Goal: Task Accomplishment & Management: Use online tool/utility

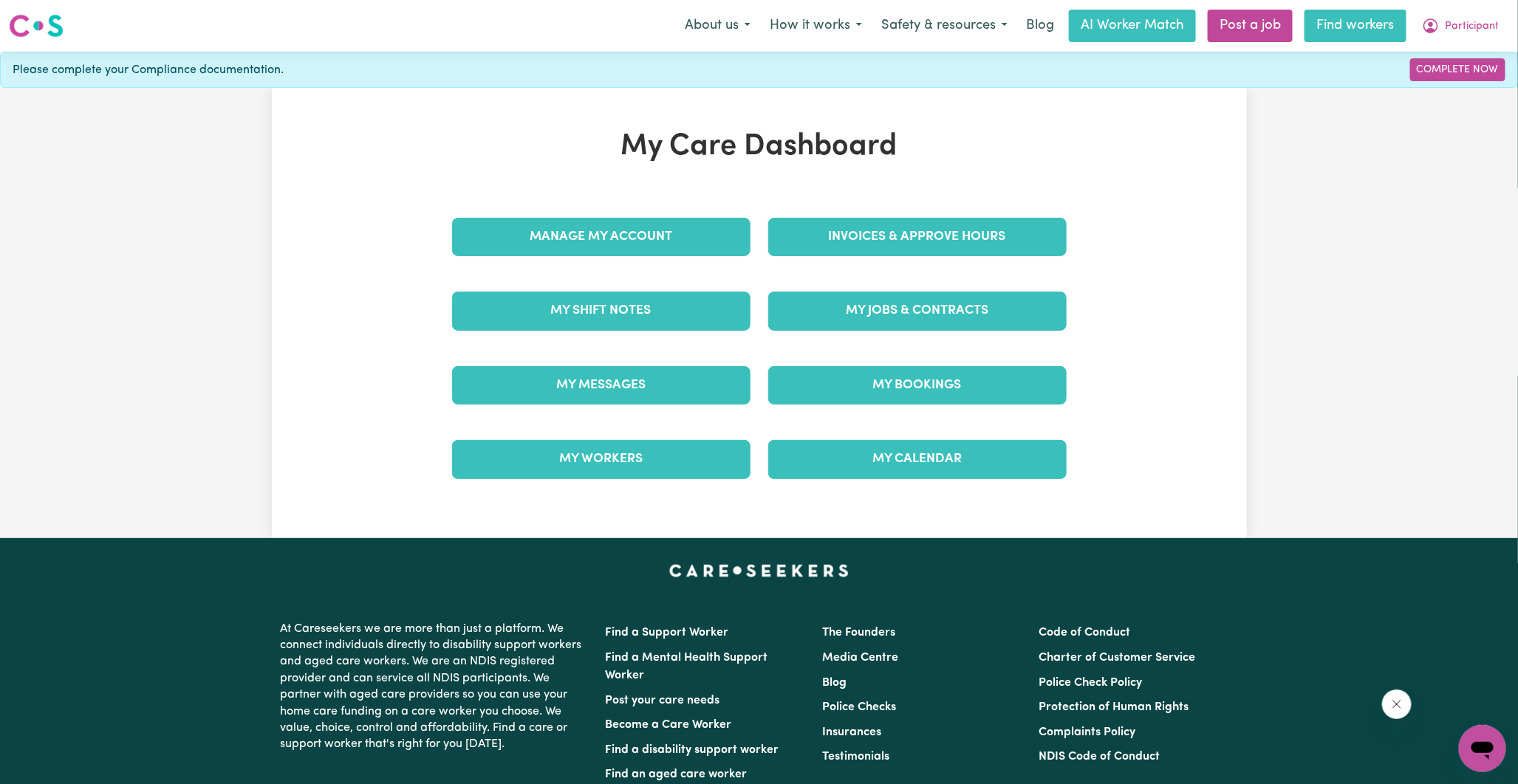
click at [1320, 34] on link "Find workers" at bounding box center [1355, 26] width 102 height 33
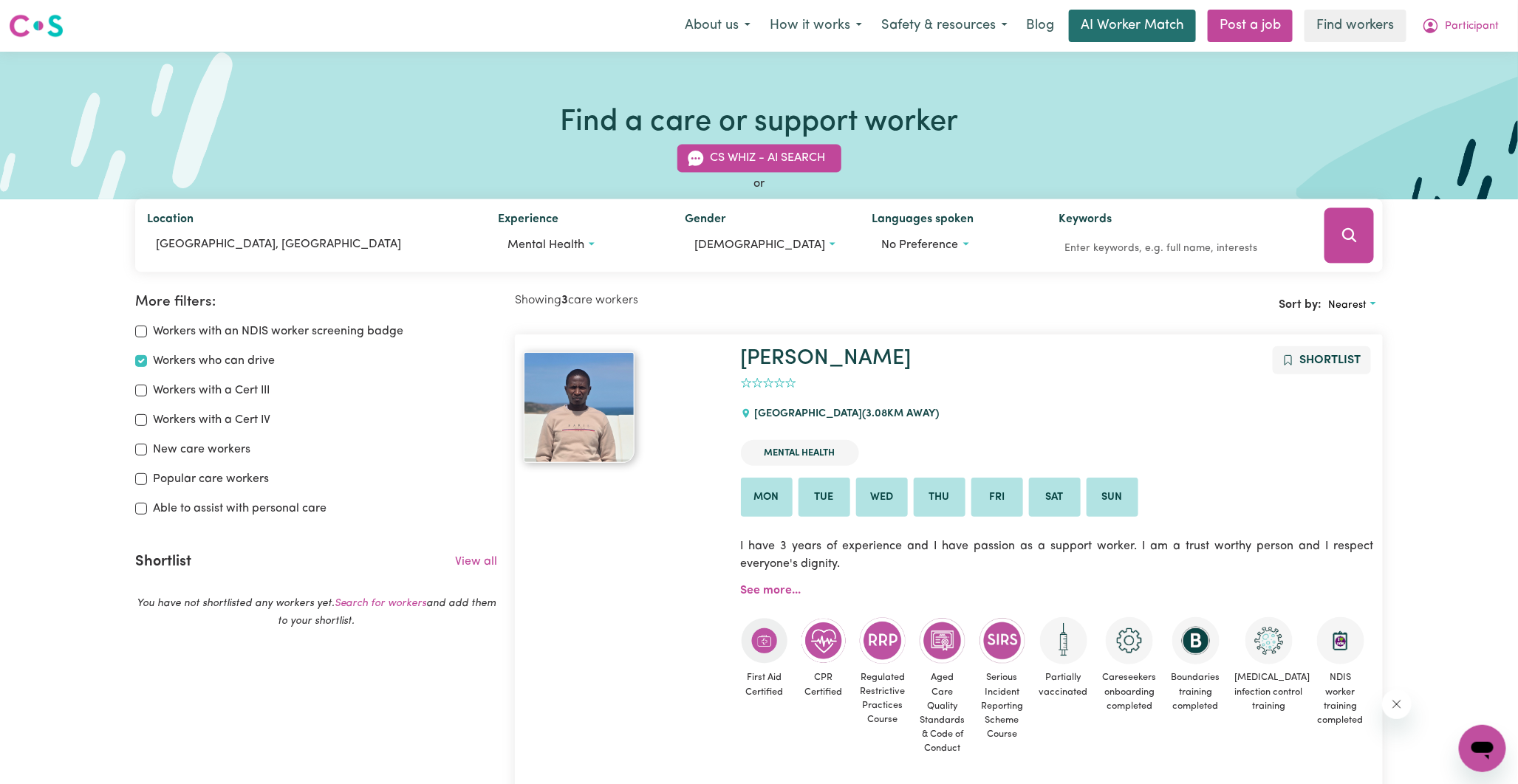
click at [1114, 27] on link "AI Worker Match" at bounding box center [1132, 26] width 127 height 33
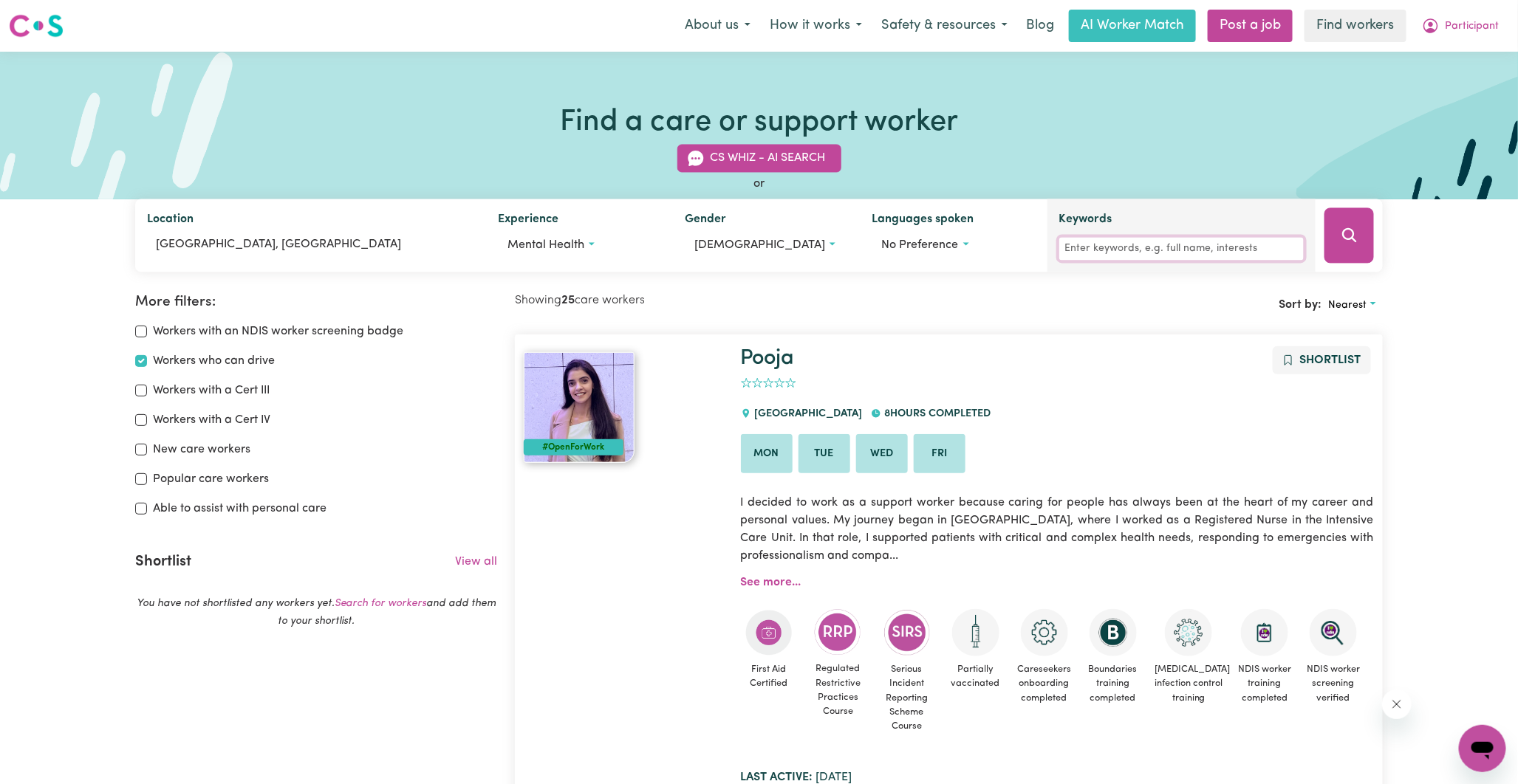
click at [1148, 247] on input "Keywords" at bounding box center [1182, 249] width 245 height 23
type input "david"
click at [1343, 238] on icon "Search" at bounding box center [1349, 234] width 14 height 14
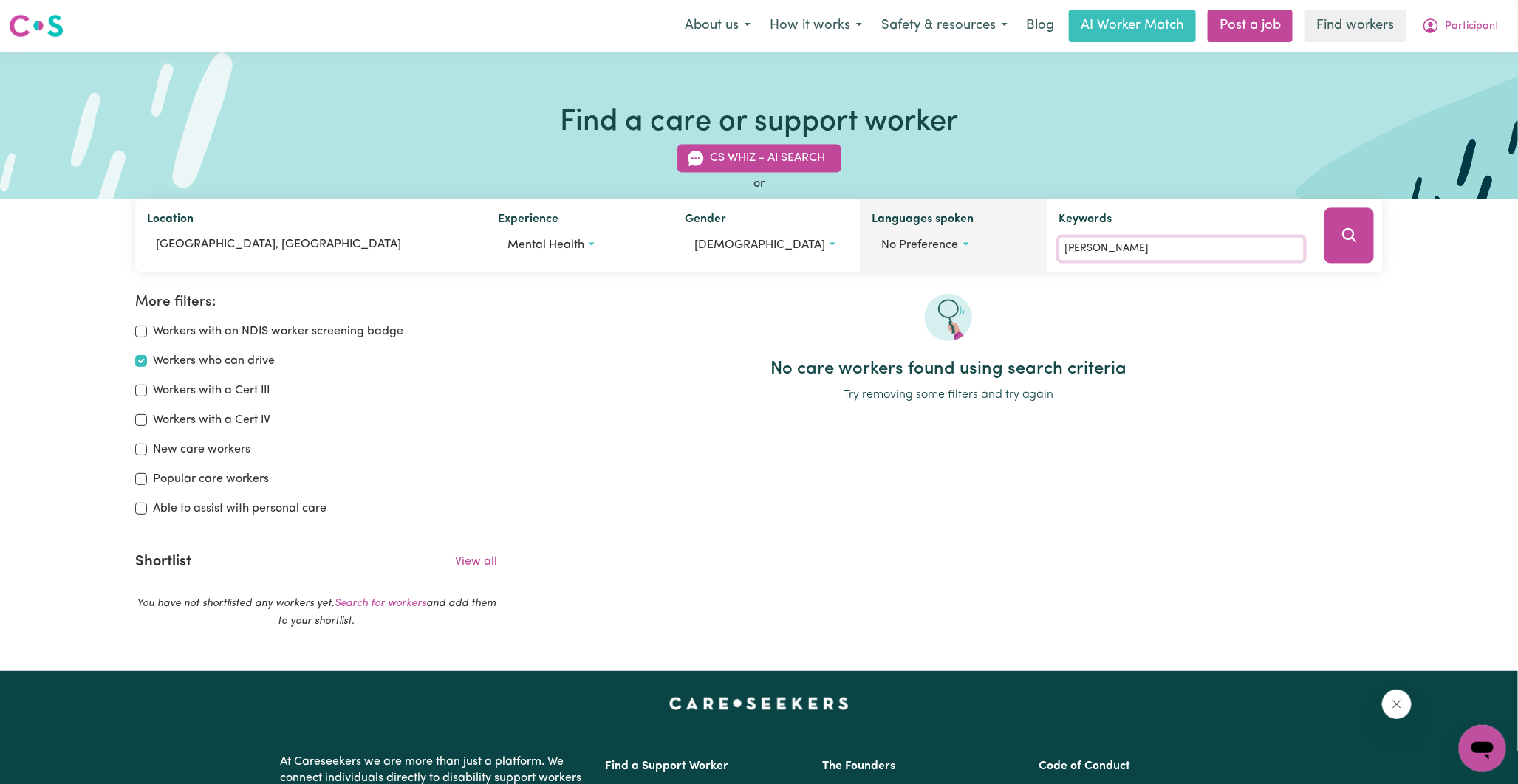
drag, startPoint x: 1098, startPoint y: 248, endPoint x: 1013, endPoint y: 248, distance: 85.0
click at [1013, 248] on div "Location BOWDEN, South Australia Experience Mental health Gender male Languages…" at bounding box center [759, 235] width 1248 height 73
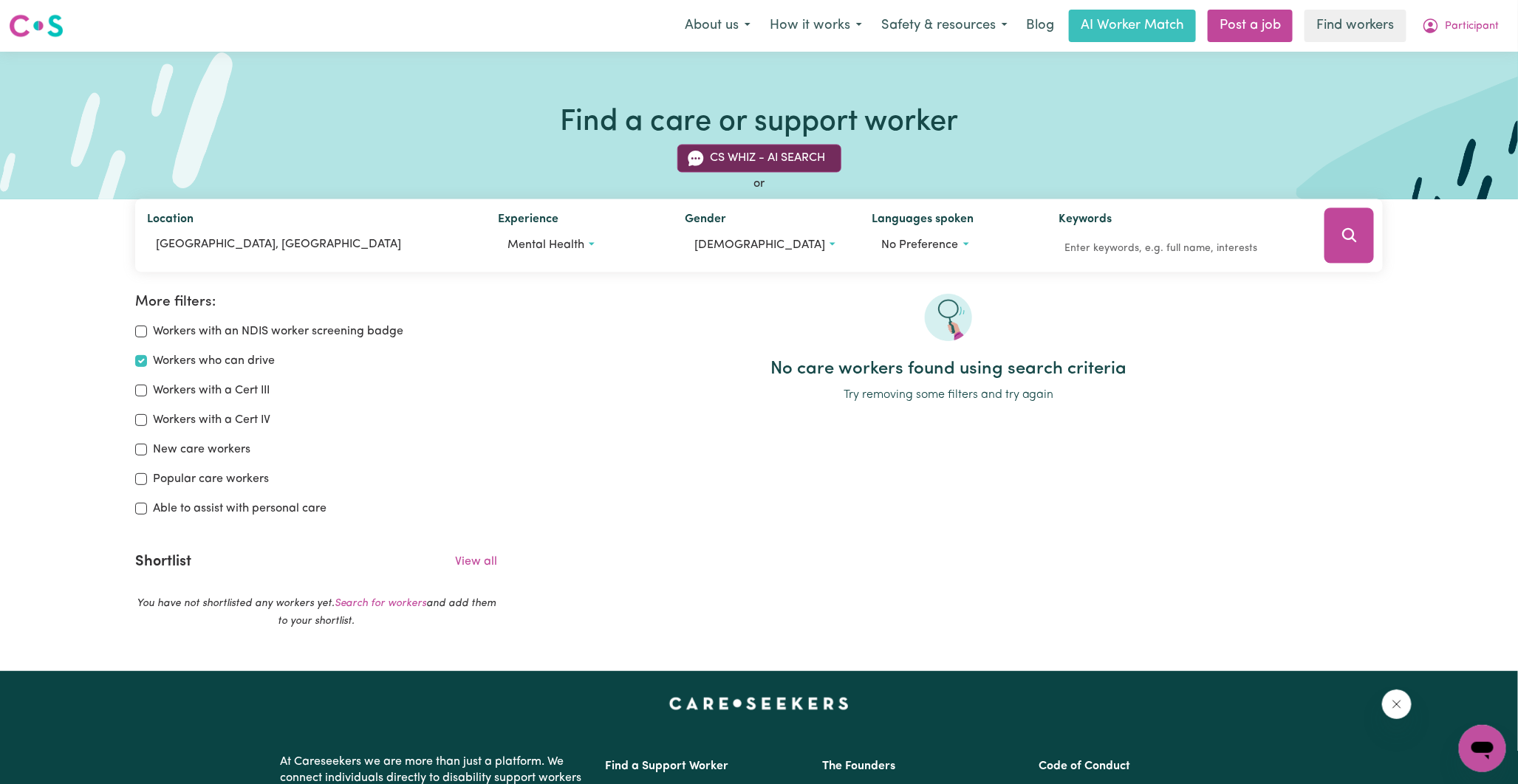
click at [779, 158] on button "CS Whiz - AI Search" at bounding box center [759, 158] width 164 height 28
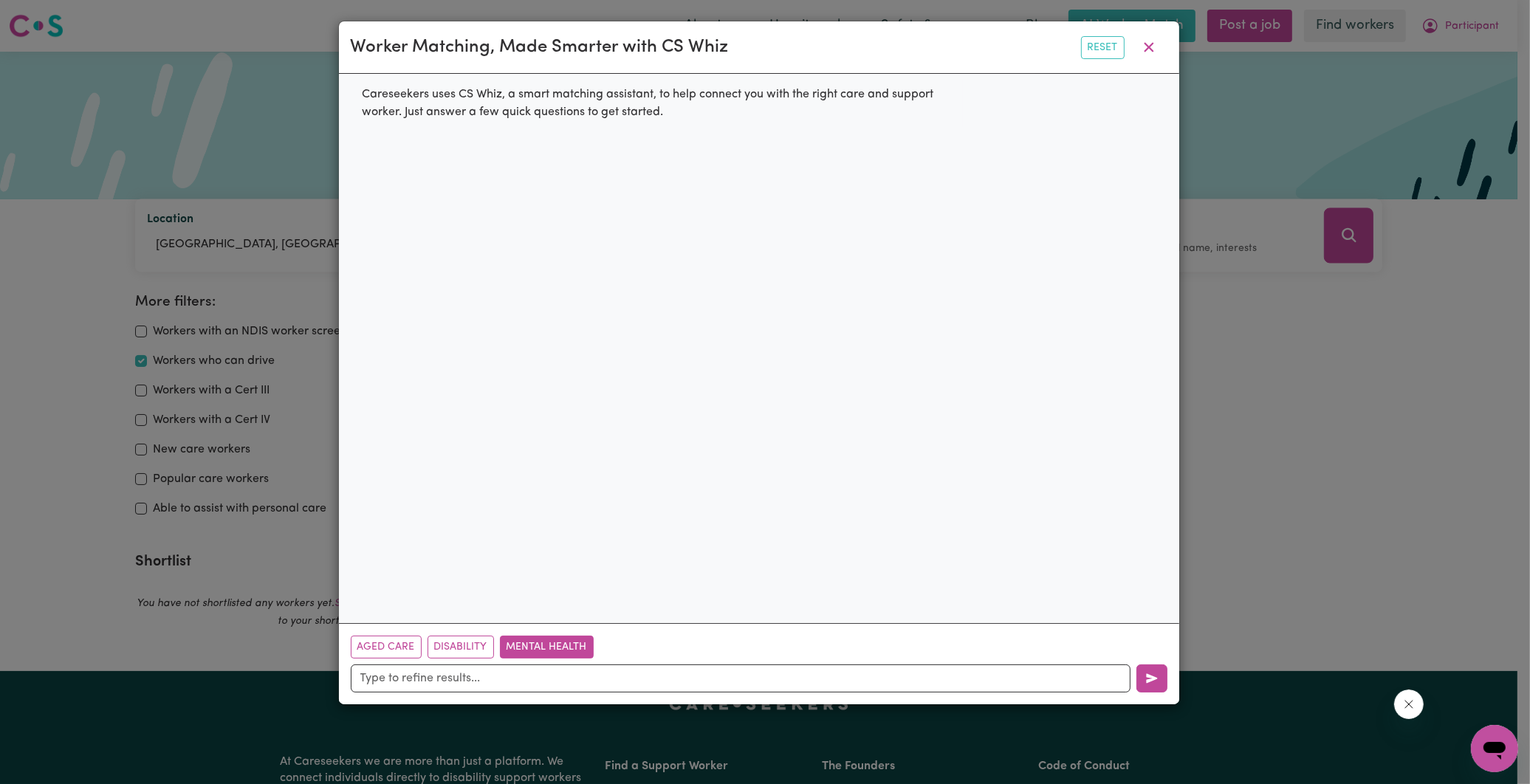
click at [554, 641] on button "Mental Health" at bounding box center [547, 646] width 94 height 23
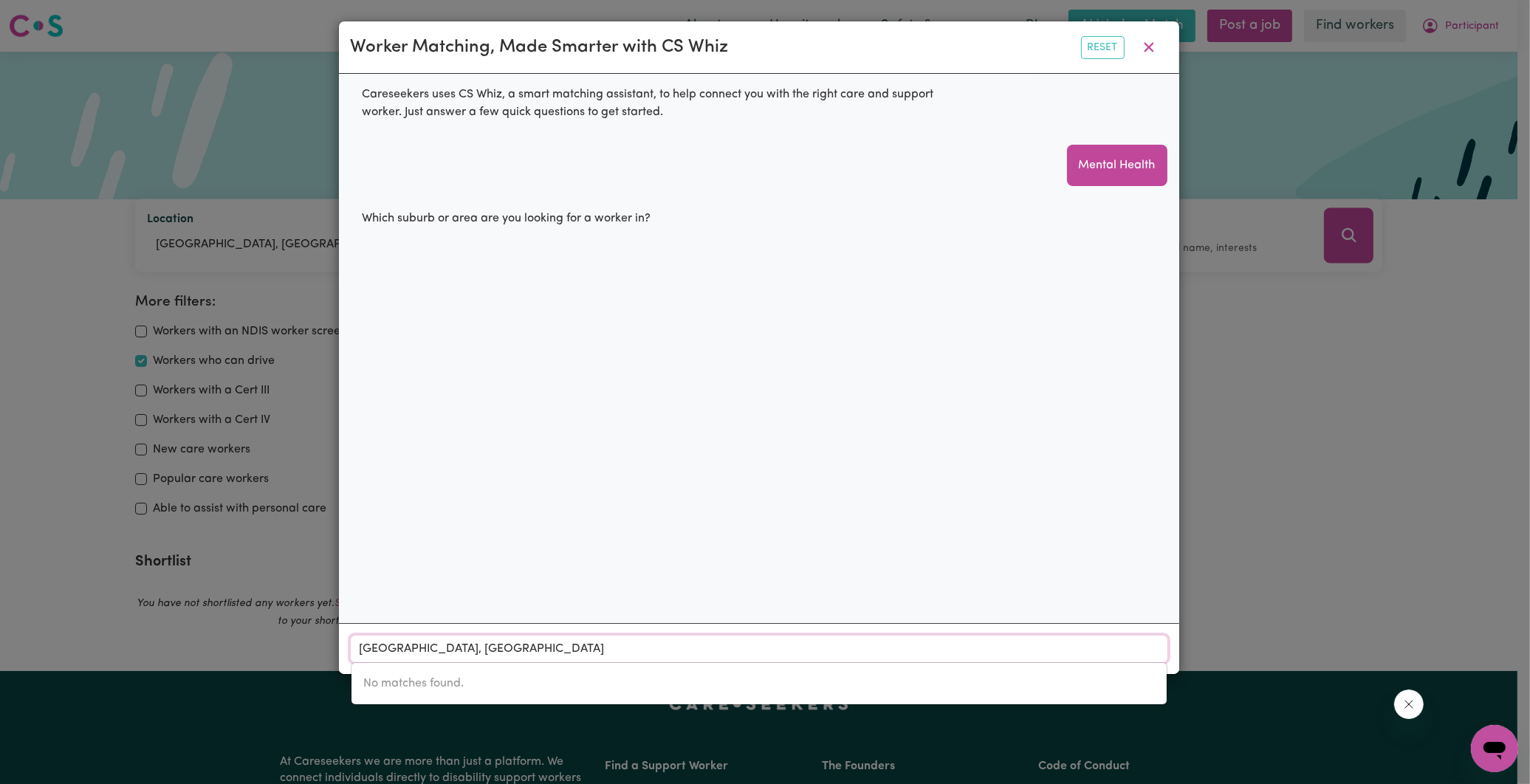
click at [471, 643] on input "BOWDEN, South Australia" at bounding box center [759, 648] width 817 height 26
click at [1147, 652] on input "BOWDEN, South Australia" at bounding box center [759, 648] width 817 height 26
type input "BOWDE"
type input "BOWDEN, South Australia, 5007"
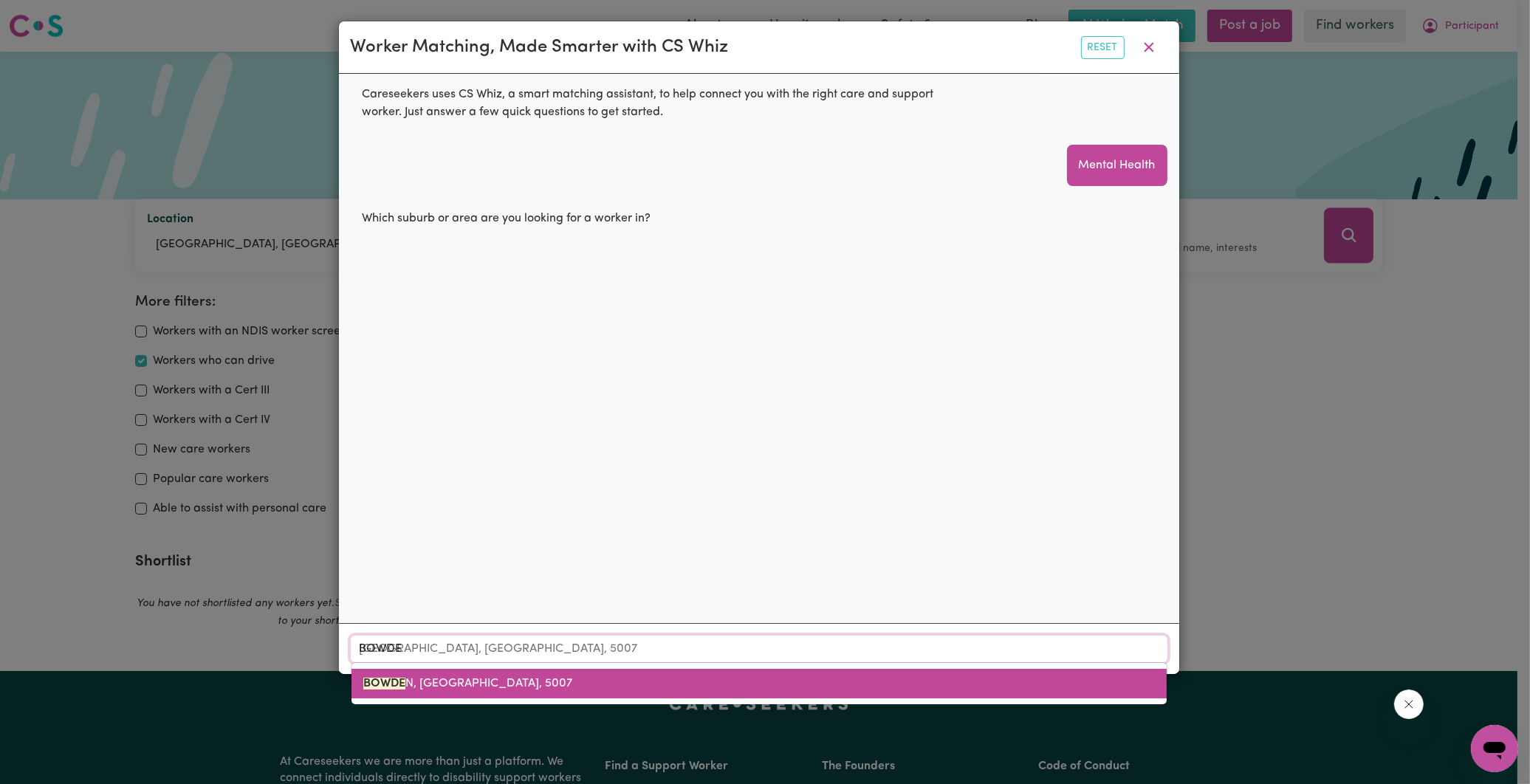
click at [517, 678] on span "BOWDE N, South Australia, 5007" at bounding box center [467, 684] width 209 height 12
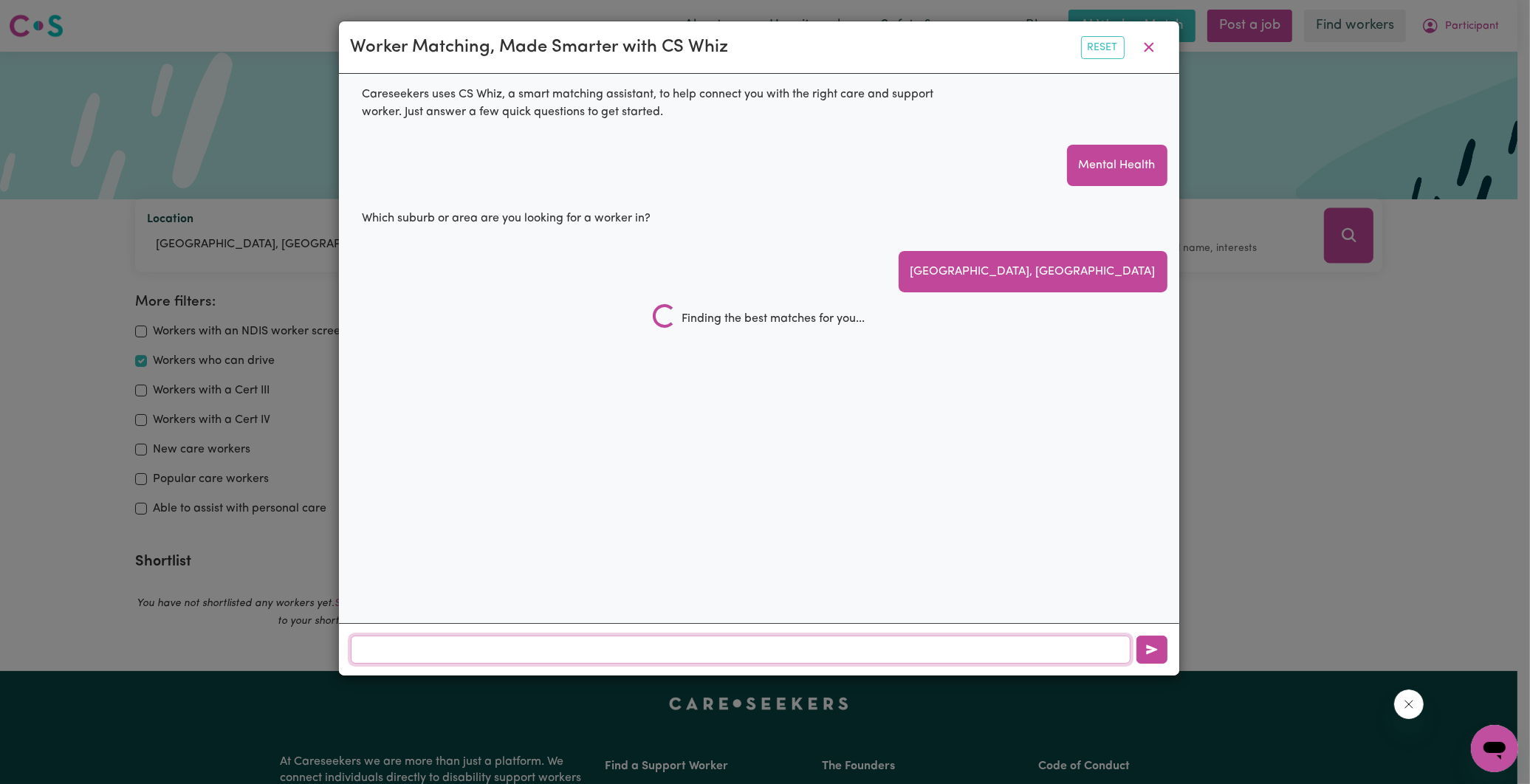
click at [511, 650] on input "text" at bounding box center [740, 649] width 779 height 28
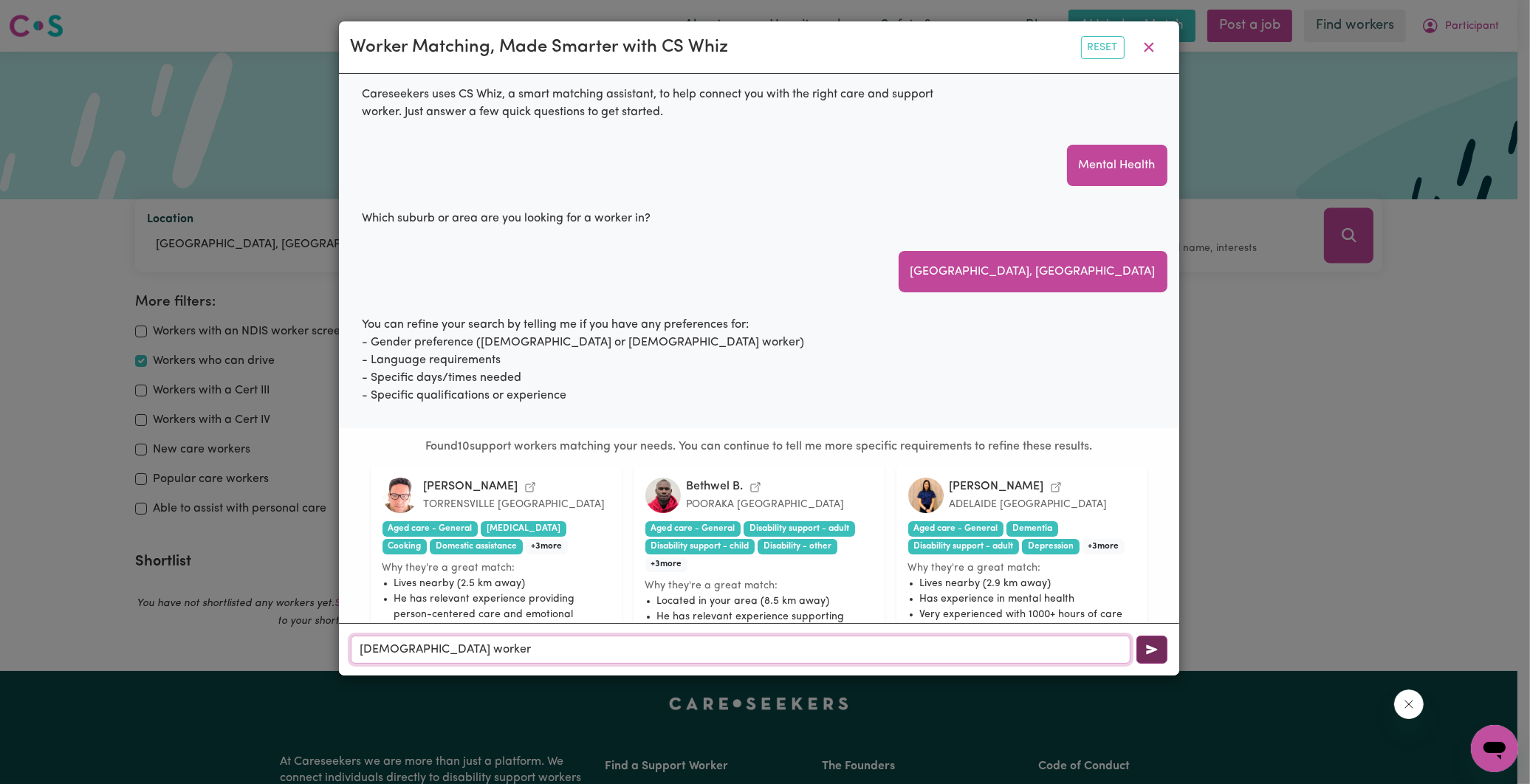
type input "male worker"
click at [1151, 655] on icon "button" at bounding box center [1152, 649] width 12 height 12
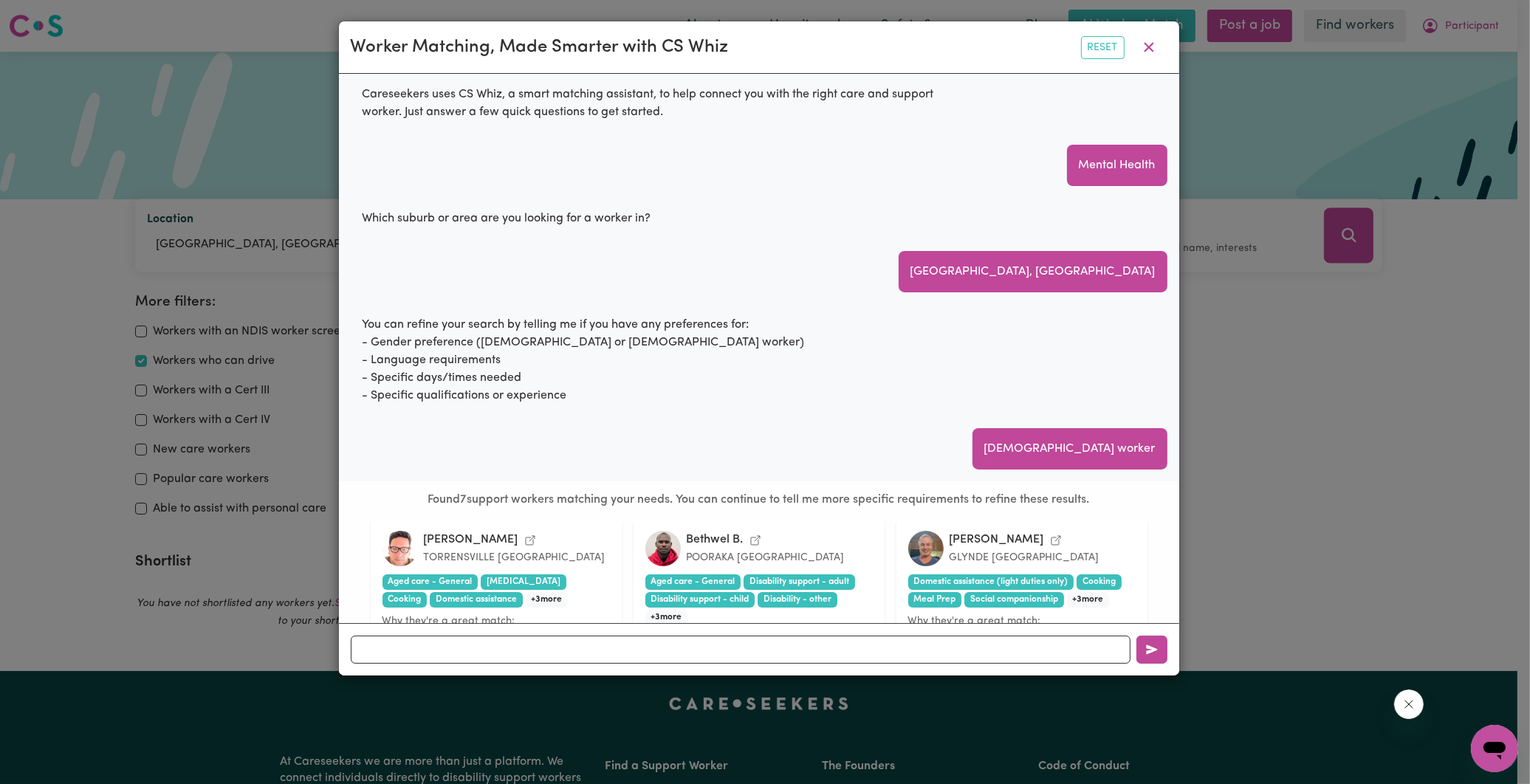
scroll to position [164, 0]
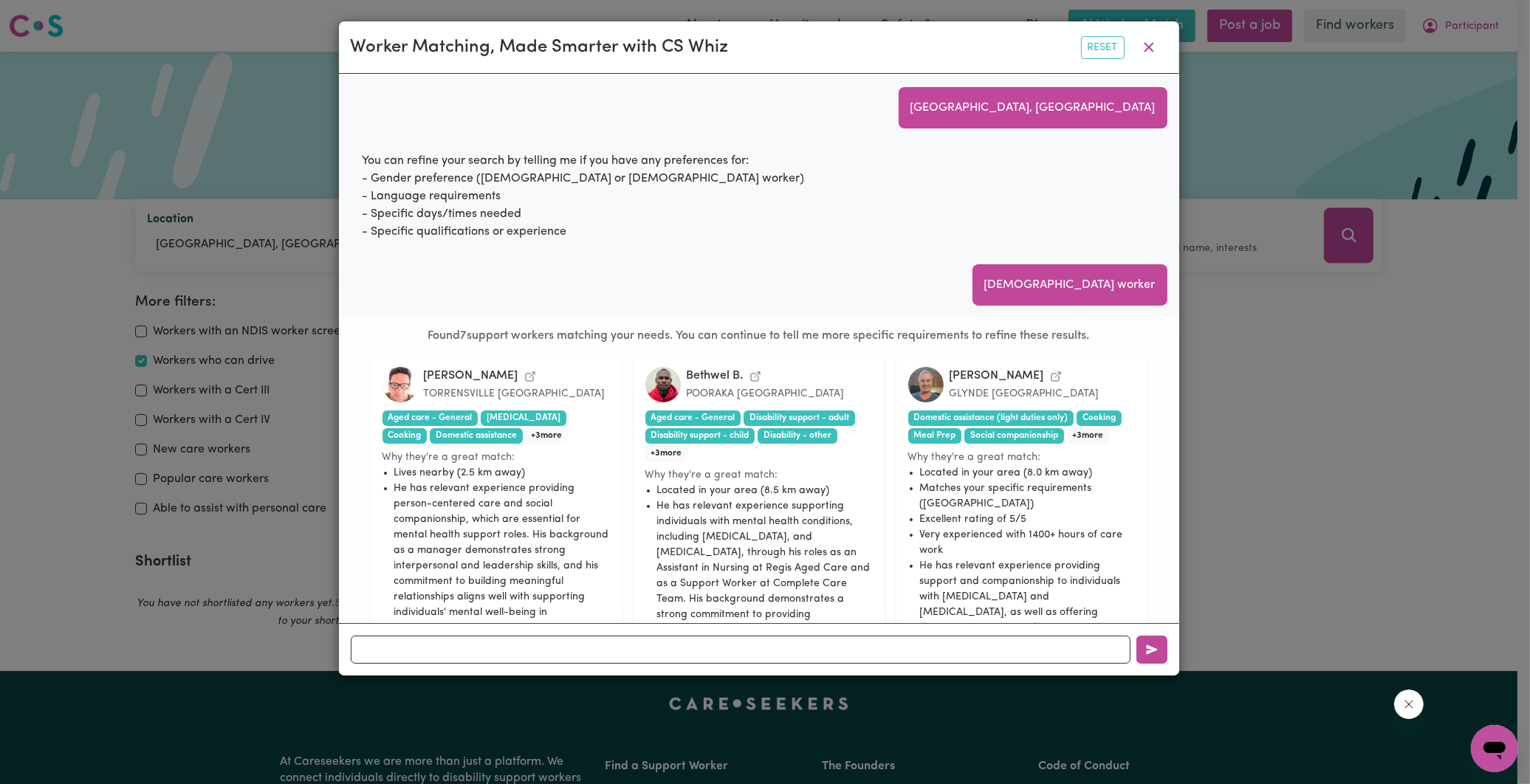
click at [923, 381] on img at bounding box center [925, 384] width 35 height 35
click at [979, 378] on div "David S." at bounding box center [997, 376] width 94 height 14
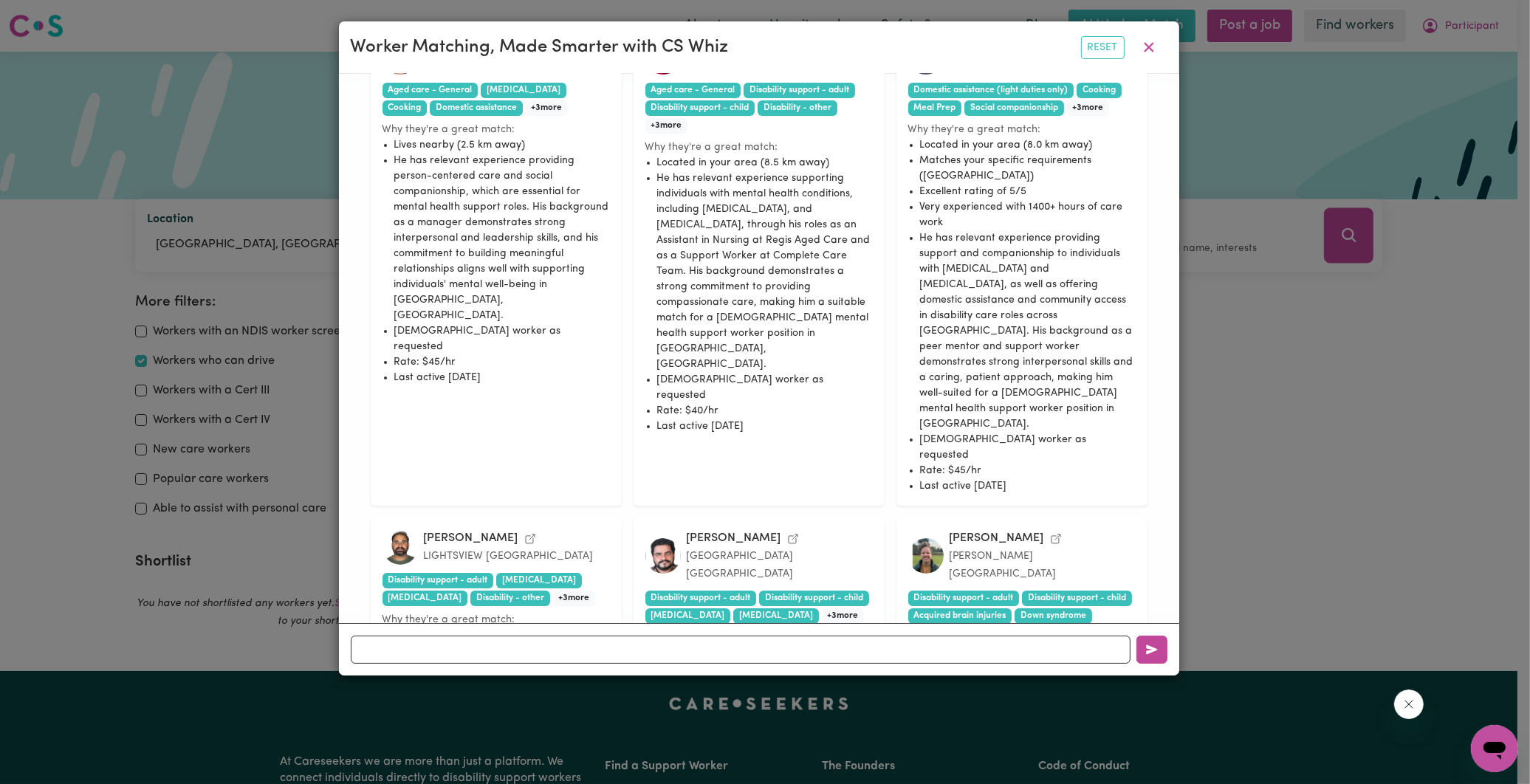
scroll to position [246, 0]
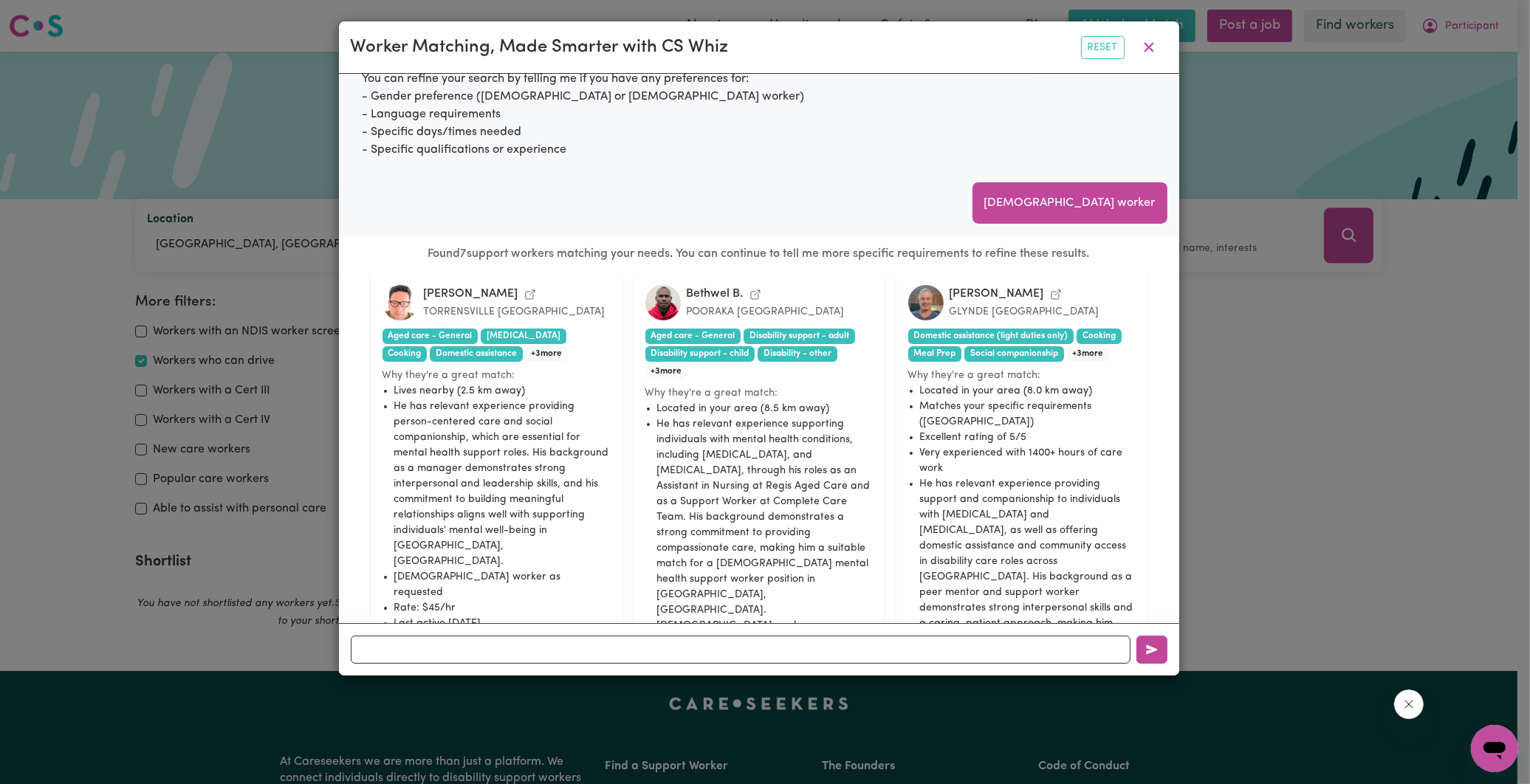
click at [1050, 291] on icon "View David S.'s profile" at bounding box center [1056, 294] width 12 height 12
click at [757, 292] on icon "View Bethwel B.'s profile" at bounding box center [755, 294] width 12 height 12
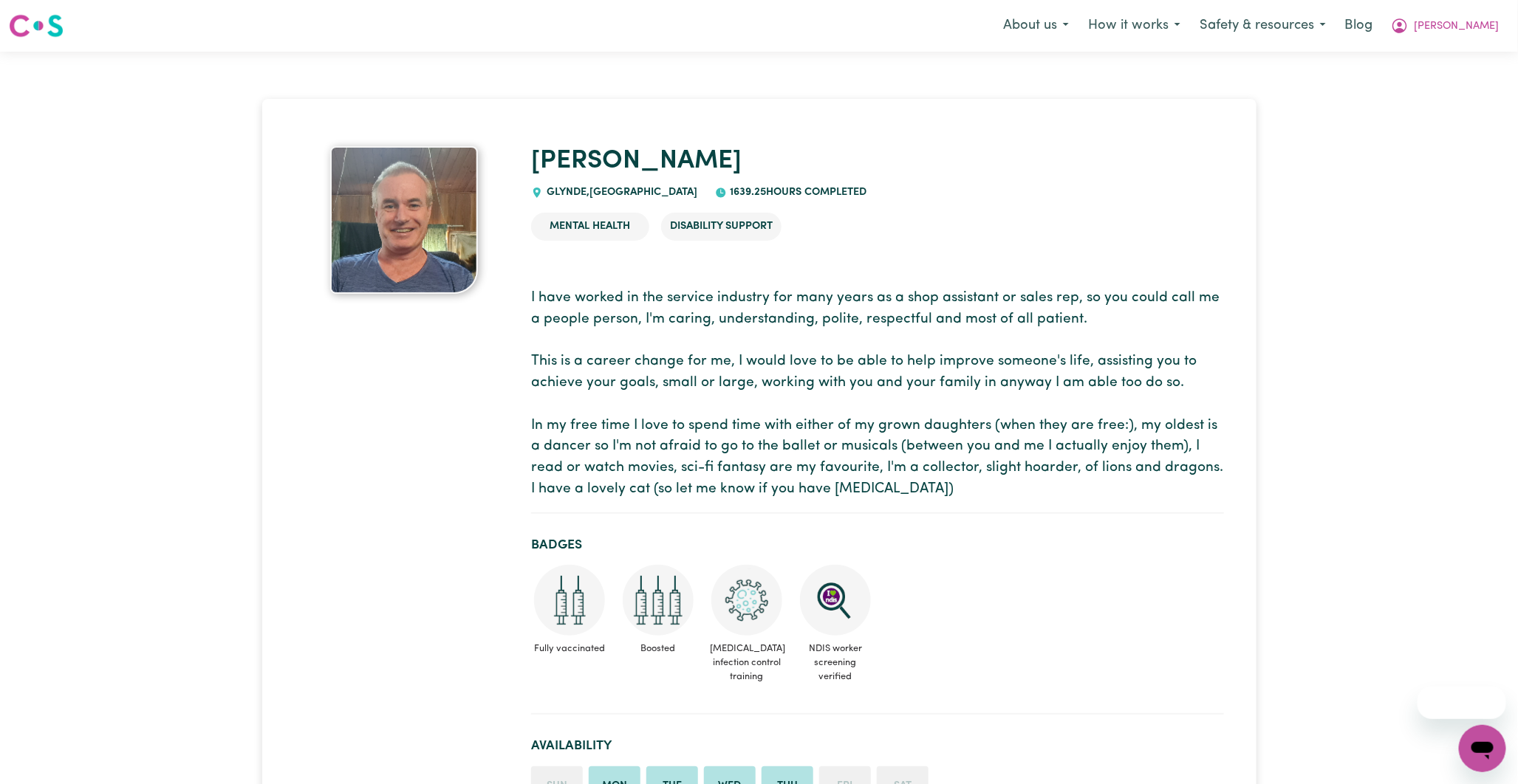
click at [1464, 30] on button "Cecilia" at bounding box center [1445, 25] width 128 height 31
click at [984, 208] on ul "Mental Health Disability Support" at bounding box center [877, 226] width 693 height 52
